Goal: Navigation & Orientation: Find specific page/section

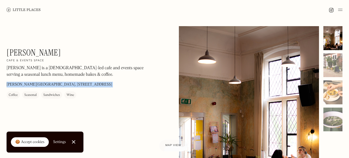
click at [22, 9] on img at bounding box center [24, 10] width 34 height 4
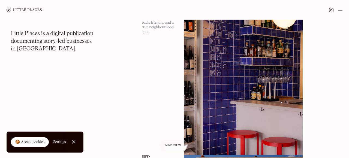
scroll to position [1335, 0]
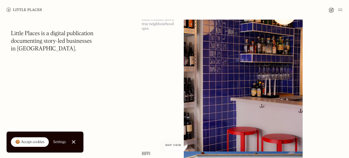
click at [342, 10] on img at bounding box center [340, 10] width 4 height 7
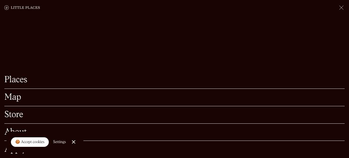
scroll to position [1357, 0]
click at [21, 77] on link "Places" at bounding box center [174, 80] width 341 height 8
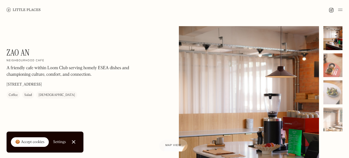
click at [335, 70] on div at bounding box center [333, 65] width 19 height 24
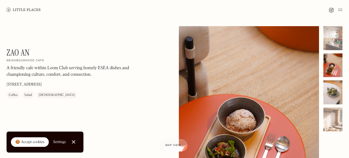
click at [335, 92] on div at bounding box center [333, 93] width 19 height 24
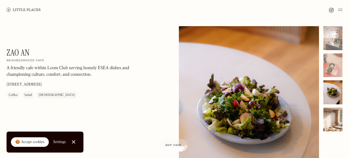
click at [331, 123] on div at bounding box center [333, 120] width 19 height 24
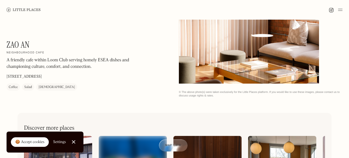
scroll to position [97, 0]
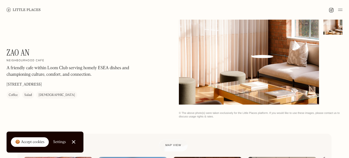
drag, startPoint x: 188, startPoint y: 84, endPoint x: 171, endPoint y: 82, distance: 17.3
click at [171, 82] on div "Zao An On Our Radar Neighbourhood cafe A friendly cafe within Loom Club serving…" at bounding box center [174, 24] width 349 height 203
drag, startPoint x: 191, startPoint y: 78, endPoint x: 170, endPoint y: 81, distance: 21.0
click at [170, 81] on div "Zao An On Our Radar Neighbourhood cafe A friendly cafe within Loom Club serving…" at bounding box center [174, 24] width 349 height 203
click at [72, 141] on div at bounding box center [74, 143] width 4 height 4
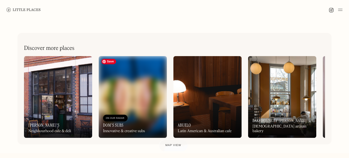
scroll to position [200, 0]
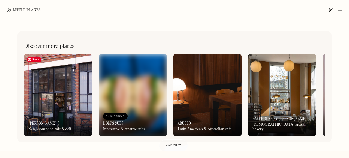
click at [38, 84] on img at bounding box center [58, 95] width 68 height 82
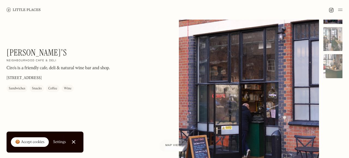
scroll to position [25, 0]
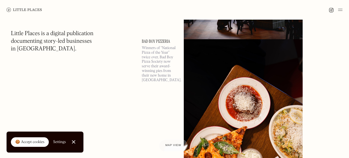
scroll to position [400, 0]
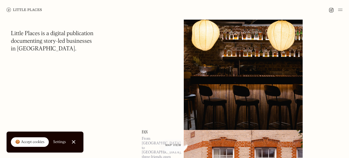
click at [341, 10] on img at bounding box center [340, 10] width 4 height 7
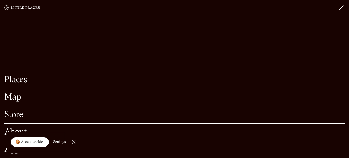
scroll to position [443, 0]
click at [72, 143] on div at bounding box center [74, 143] width 4 height 4
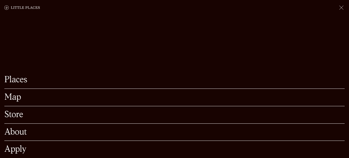
scroll to position [569, 0]
click at [19, 79] on link "Places" at bounding box center [174, 80] width 341 height 8
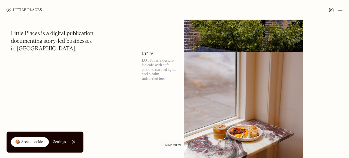
scroll to position [3674, 0]
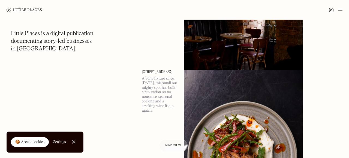
scroll to position [6726, 0]
